Goal: Check status: Check status

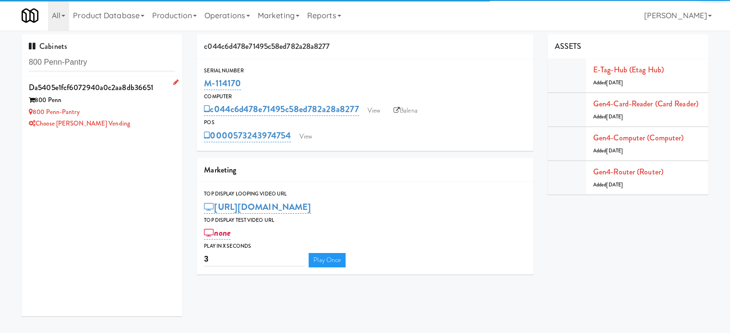
type input "800 Penn-Pantry"
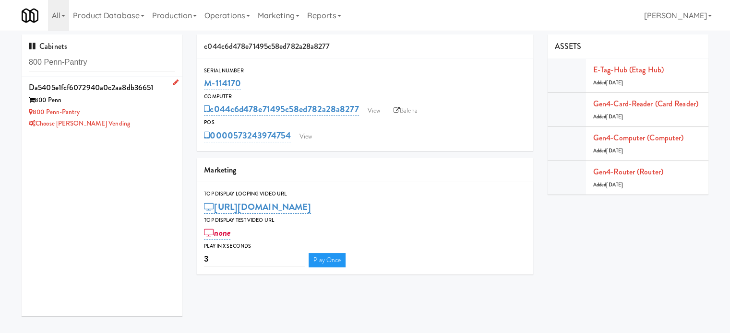
click at [151, 117] on div "800 Penn-Pantry" at bounding box center [102, 113] width 146 height 12
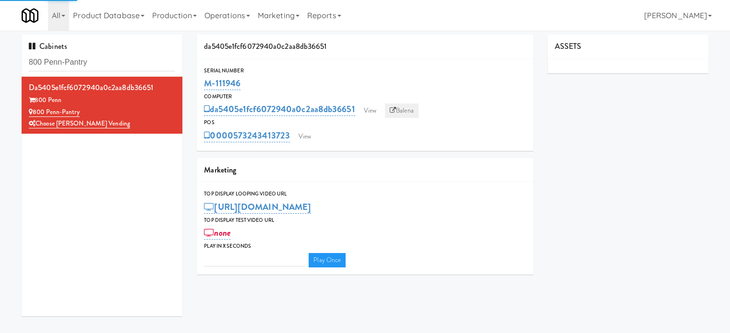
type input "3"
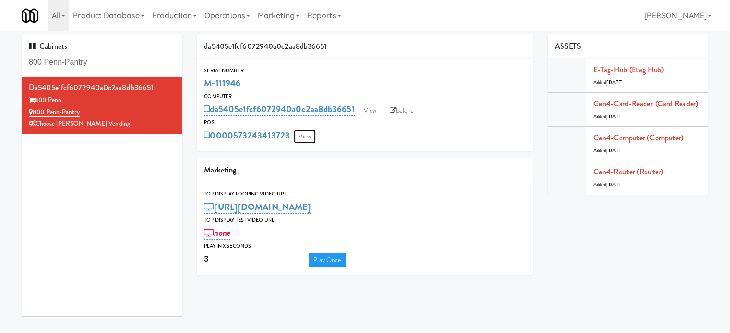
click at [301, 138] on link "View" at bounding box center [305, 137] width 22 height 14
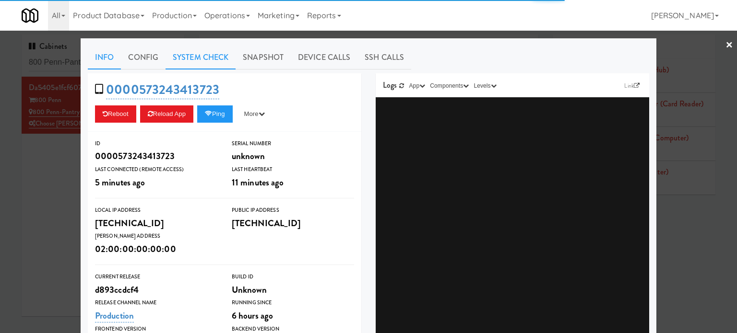
click at [188, 58] on link "System Check" at bounding box center [201, 58] width 70 height 24
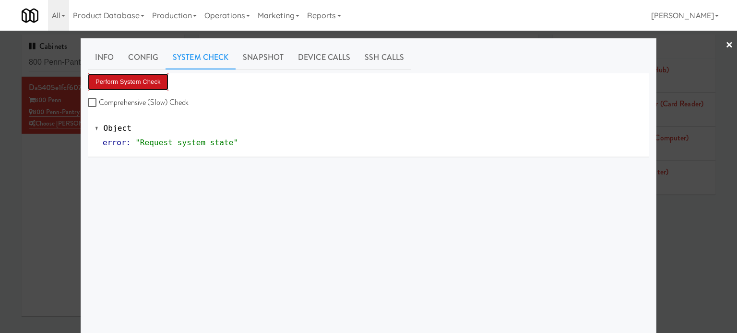
click at [146, 82] on button "Perform System Check" at bounding box center [128, 81] width 81 height 17
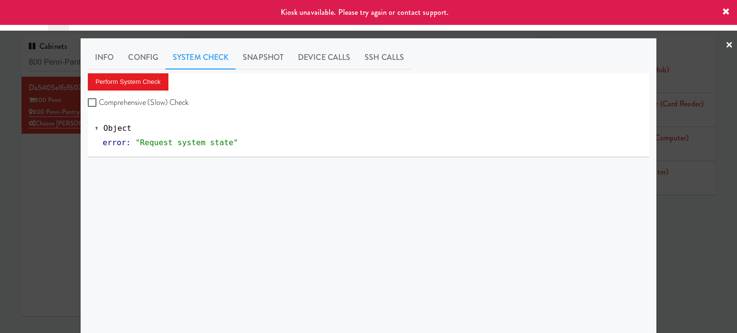
click at [60, 170] on div at bounding box center [368, 166] width 737 height 333
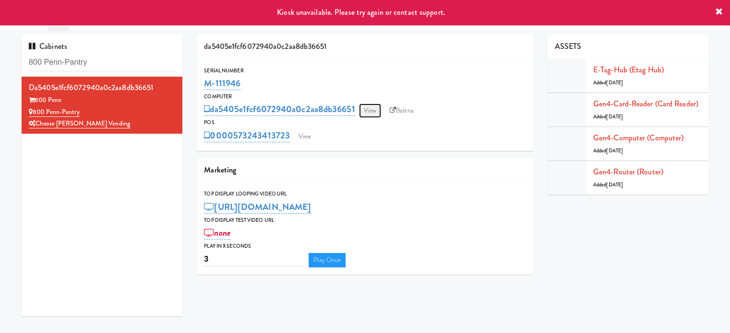
click at [369, 111] on link "View" at bounding box center [370, 111] width 22 height 14
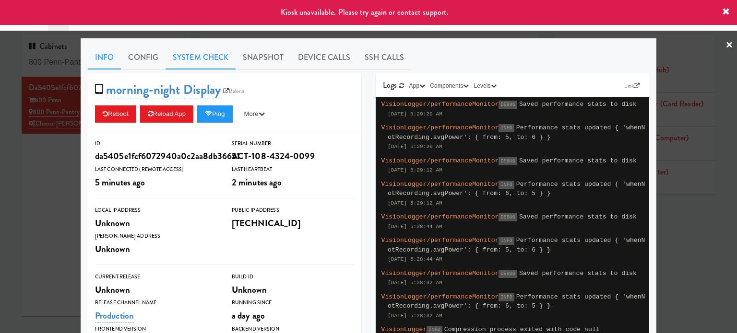
click at [193, 53] on link "System Check" at bounding box center [201, 58] width 70 height 24
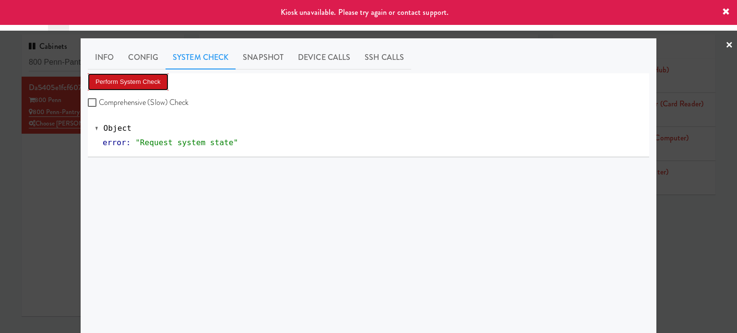
click at [132, 82] on button "Perform System Check" at bounding box center [128, 81] width 81 height 17
drag, startPoint x: 34, startPoint y: 193, endPoint x: 359, endPoint y: 110, distance: 335.3
click at [35, 192] on div at bounding box center [368, 166] width 737 height 333
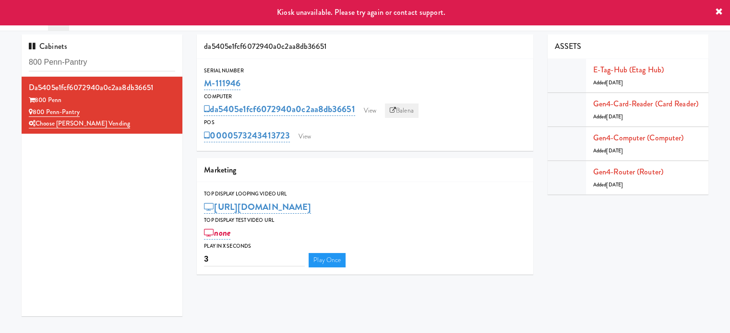
click at [404, 115] on link "Balena" at bounding box center [402, 111] width 34 height 14
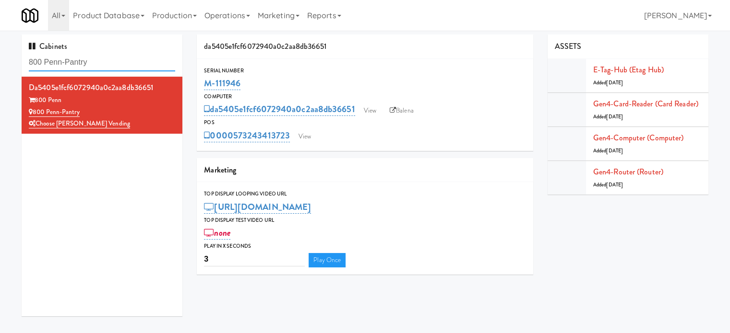
click at [92, 62] on input "800 Penn-Pantry" at bounding box center [102, 63] width 146 height 18
drag, startPoint x: 239, startPoint y: 82, endPoint x: 205, endPoint y: 91, distance: 34.7
click at [205, 91] on div "M-111946" at bounding box center [365, 83] width 322 height 16
copy link "M-111946"
